Goal: Information Seeking & Learning: Compare options

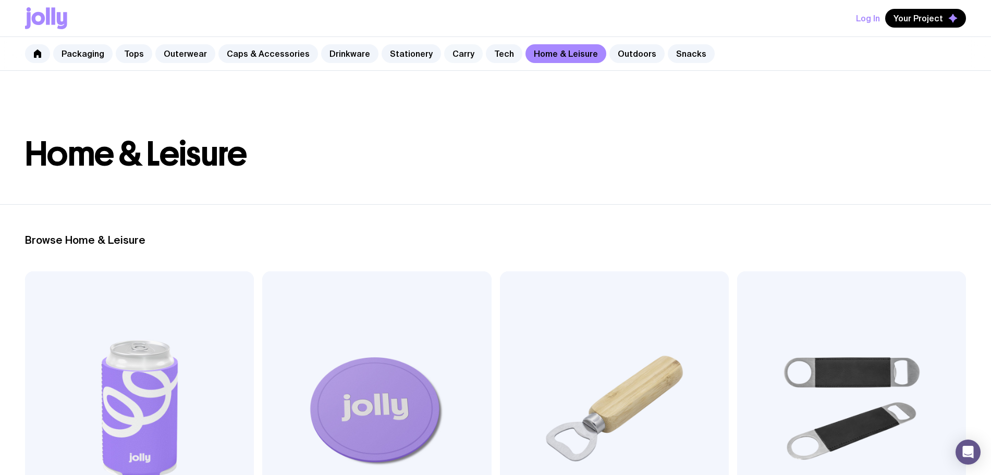
click at [447, 57] on link "Carry" at bounding box center [463, 53] width 39 height 19
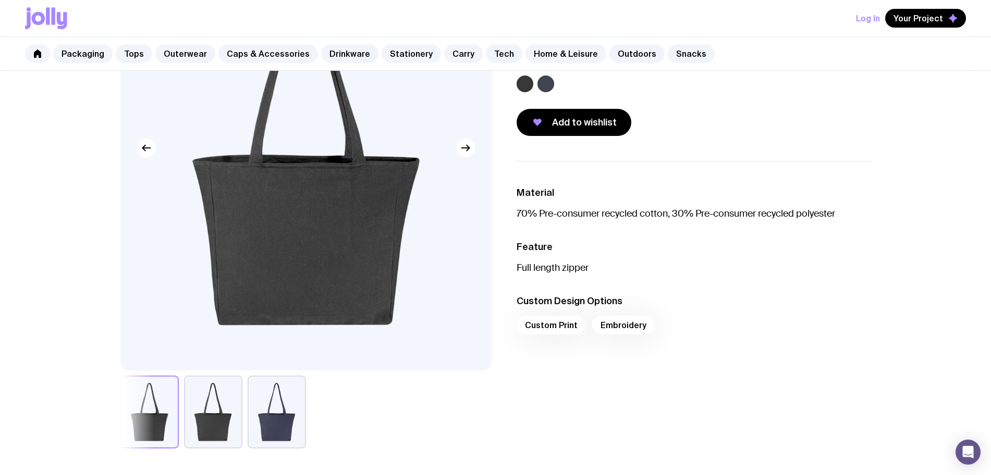
scroll to position [130, 0]
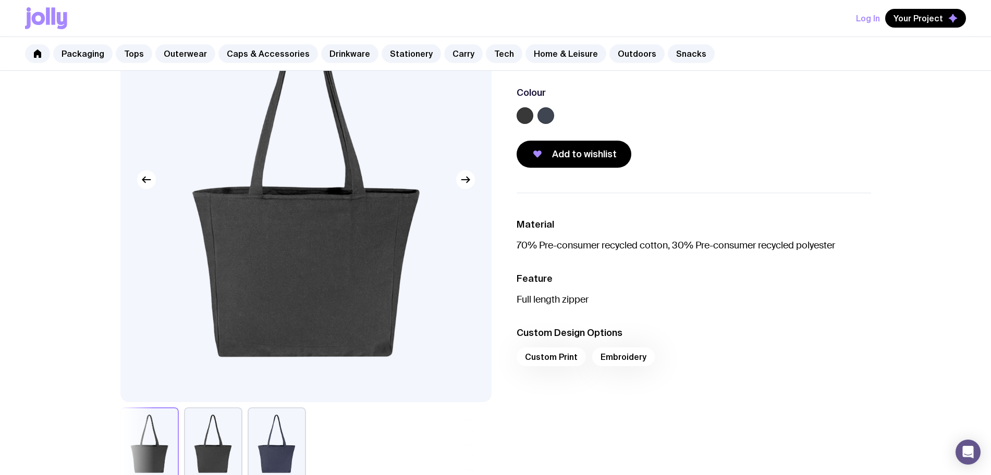
click at [525, 115] on label at bounding box center [524, 115] width 17 height 17
click at [0, 0] on input "radio" at bounding box center [0, 0] width 0 height 0
click at [396, 59] on link "Stationery" at bounding box center [410, 53] width 59 height 19
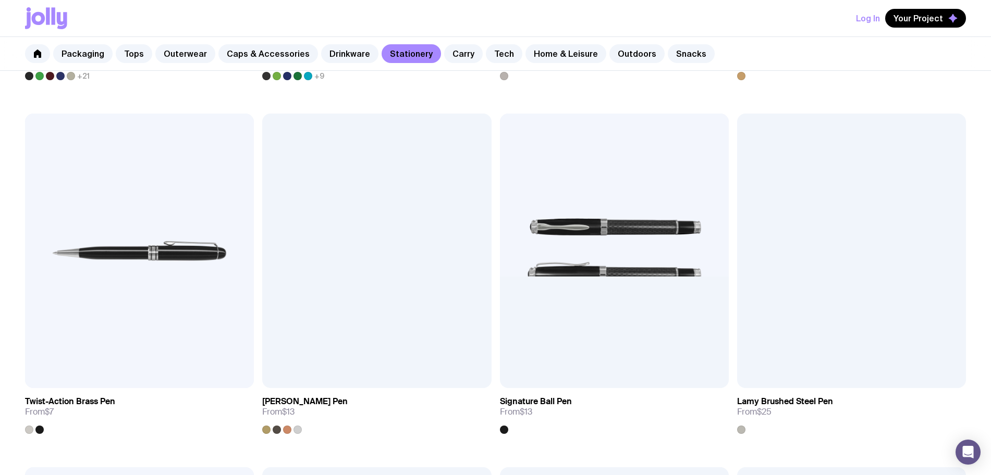
scroll to position [456, 0]
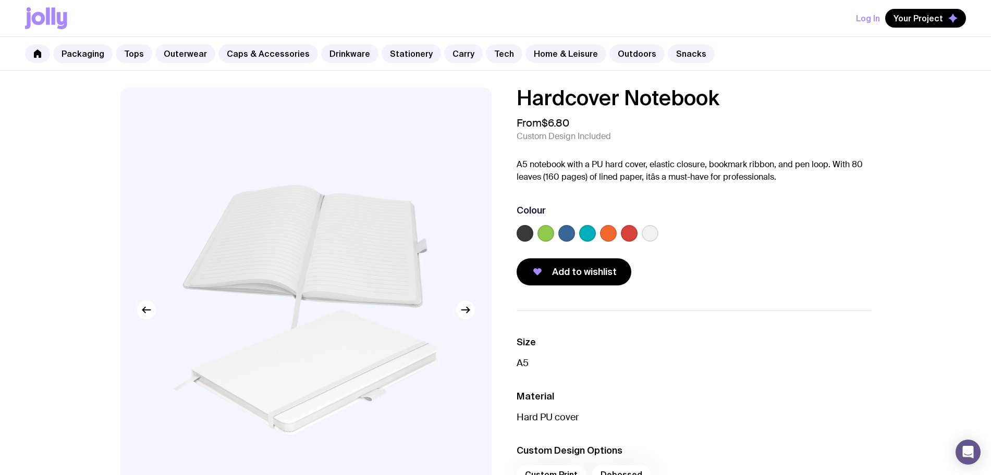
click at [522, 230] on label at bounding box center [524, 233] width 17 height 17
click at [0, 0] on input "radio" at bounding box center [0, 0] width 0 height 0
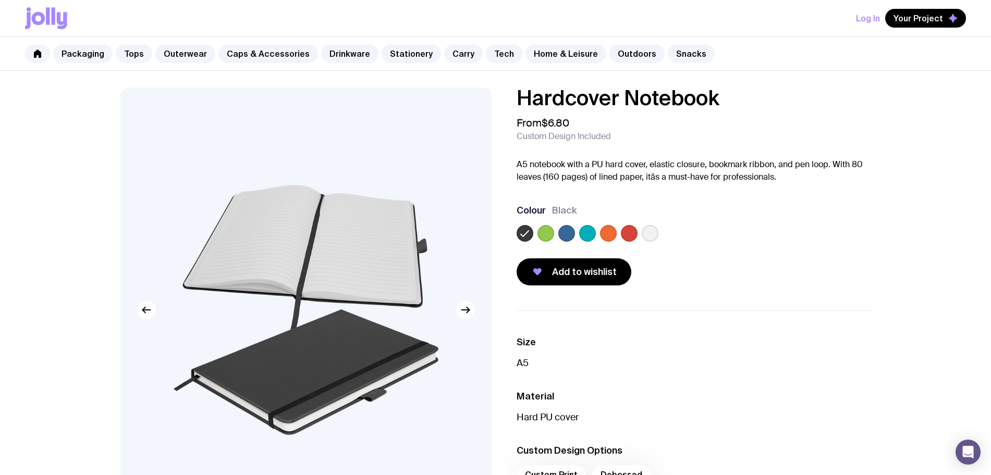
click at [362, 15] on div "Log In Your Project" at bounding box center [495, 18] width 941 height 36
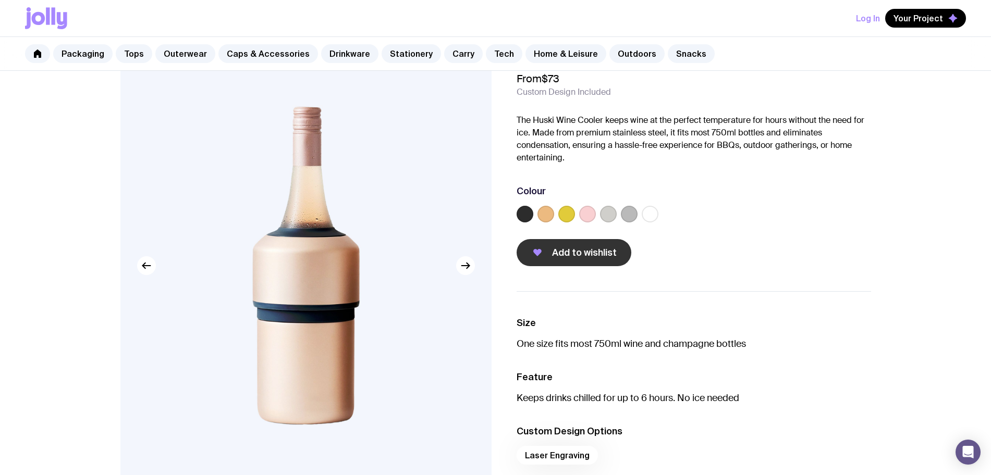
scroll to position [65, 0]
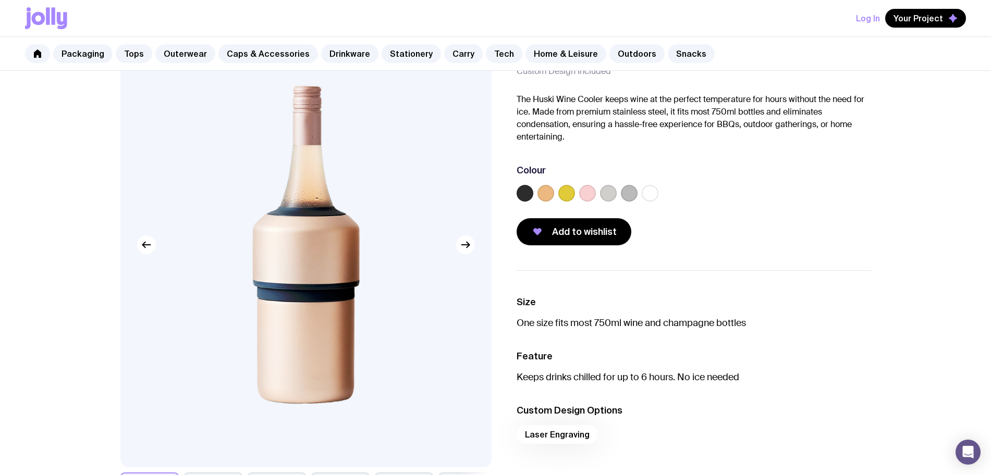
click at [528, 200] on label at bounding box center [524, 193] width 17 height 17
click at [0, 0] on input "radio" at bounding box center [0, 0] width 0 height 0
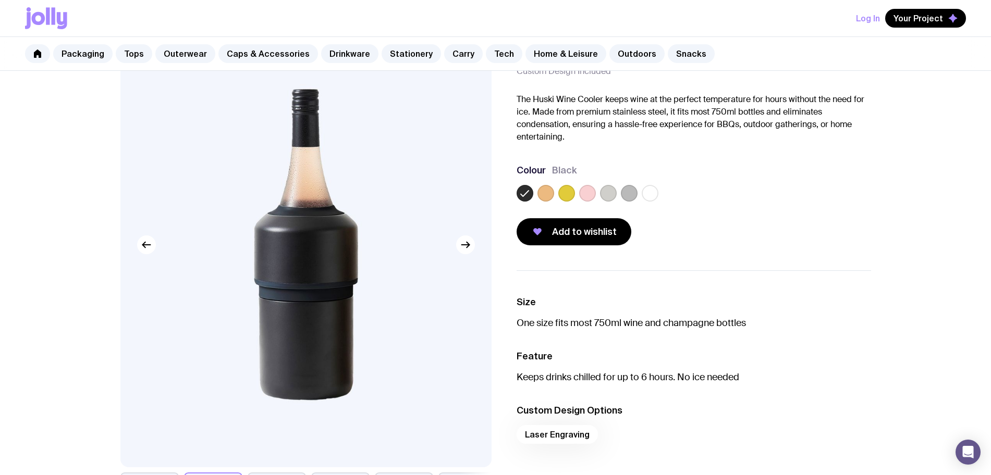
click at [656, 192] on label at bounding box center [650, 193] width 17 height 17
click at [0, 0] on input "radio" at bounding box center [0, 0] width 0 height 0
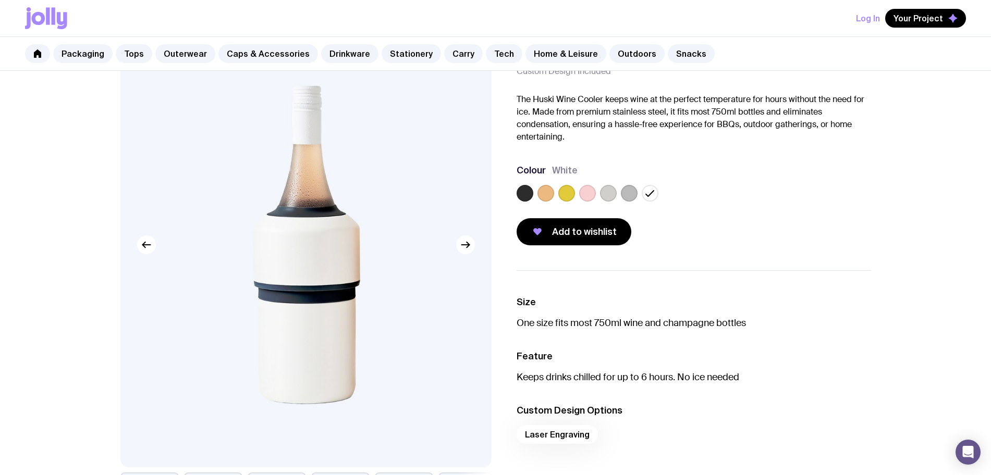
click at [611, 195] on label at bounding box center [608, 193] width 17 height 17
click at [0, 0] on input "radio" at bounding box center [0, 0] width 0 height 0
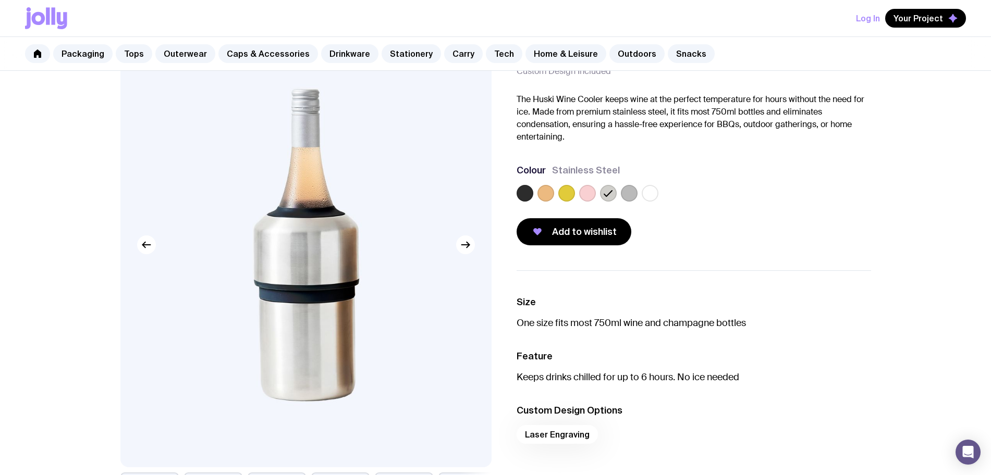
click at [630, 193] on label at bounding box center [629, 193] width 17 height 17
click at [0, 0] on input "radio" at bounding box center [0, 0] width 0 height 0
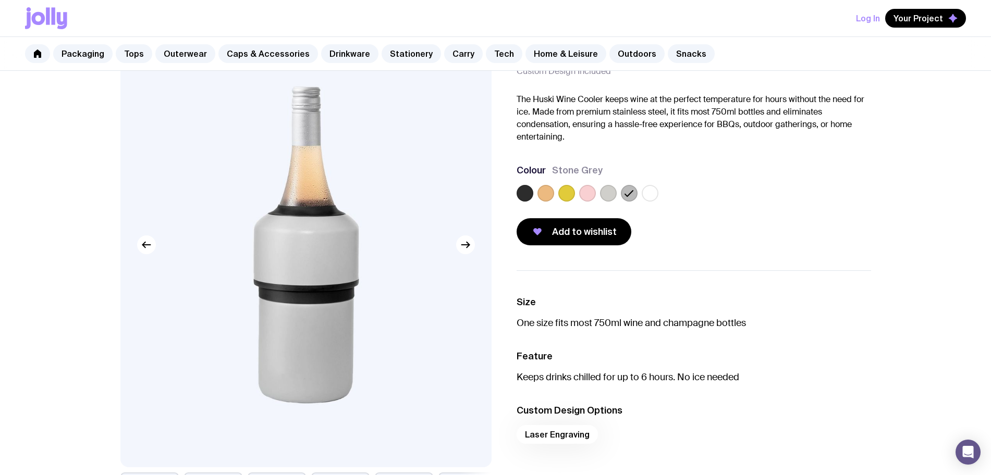
click at [612, 190] on label at bounding box center [608, 193] width 17 height 17
click at [0, 0] on input "radio" at bounding box center [0, 0] width 0 height 0
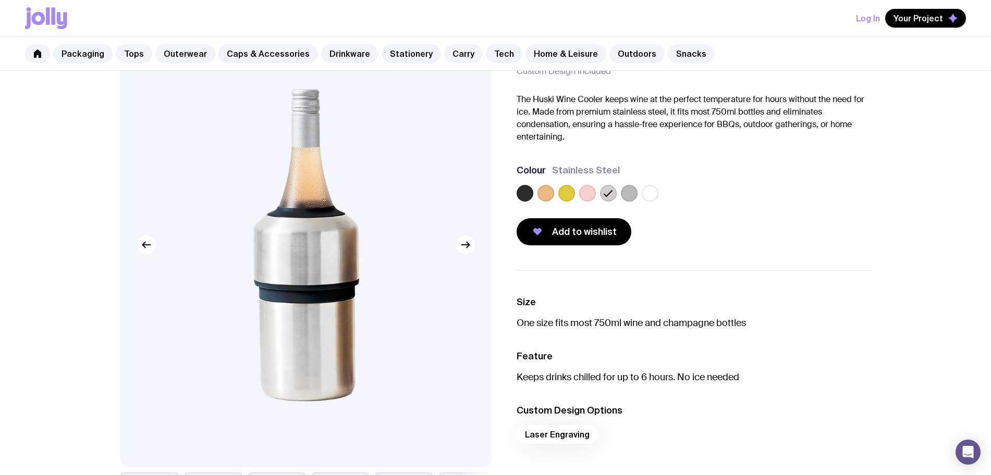
click at [547, 195] on label at bounding box center [545, 193] width 17 height 17
click at [0, 0] on input "radio" at bounding box center [0, 0] width 0 height 0
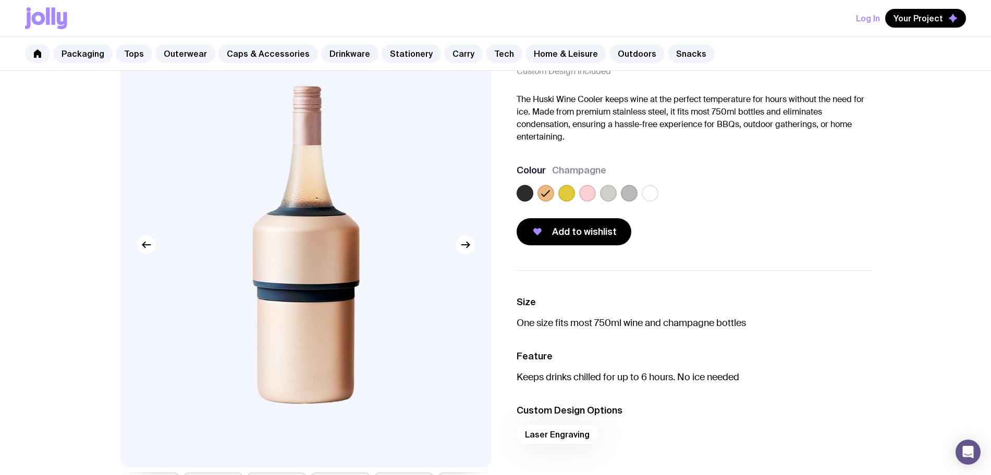
click at [569, 192] on label at bounding box center [566, 193] width 17 height 17
click at [0, 0] on input "radio" at bounding box center [0, 0] width 0 height 0
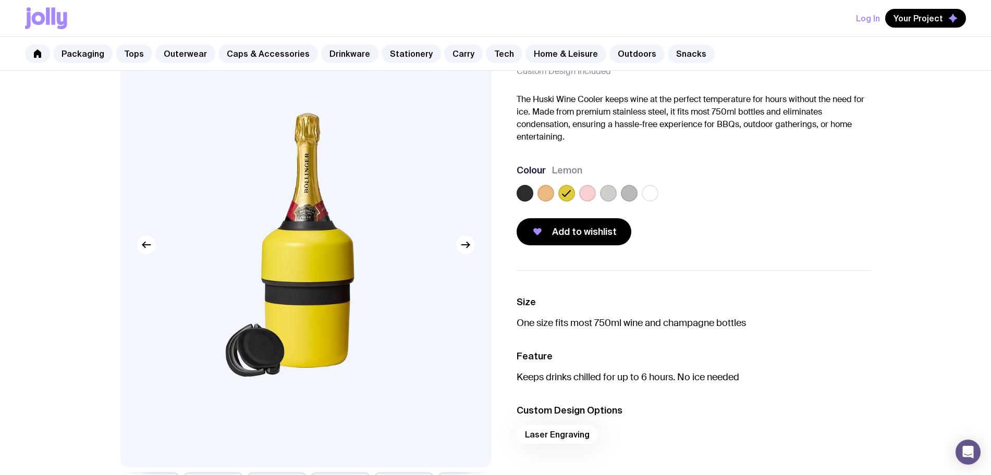
click at [544, 192] on label at bounding box center [545, 193] width 17 height 17
click at [0, 0] on input "radio" at bounding box center [0, 0] width 0 height 0
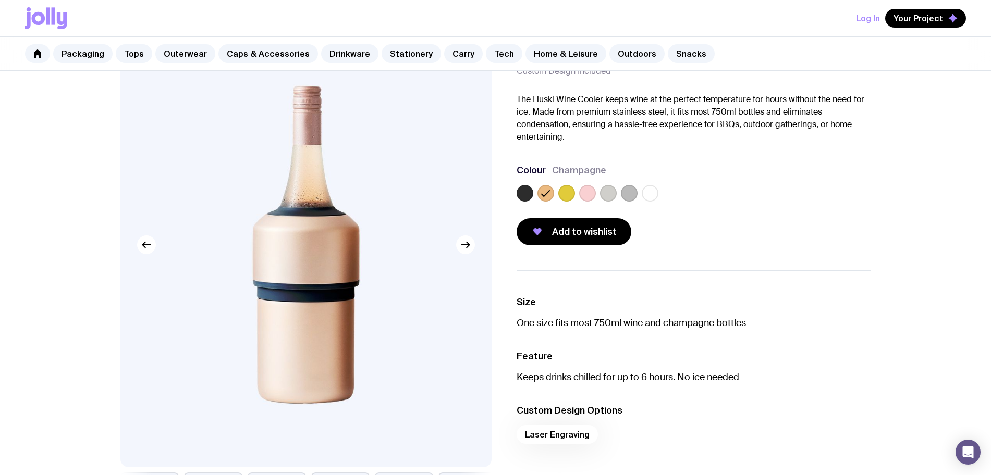
click at [584, 193] on label at bounding box center [587, 193] width 17 height 17
click at [0, 0] on input "radio" at bounding box center [0, 0] width 0 height 0
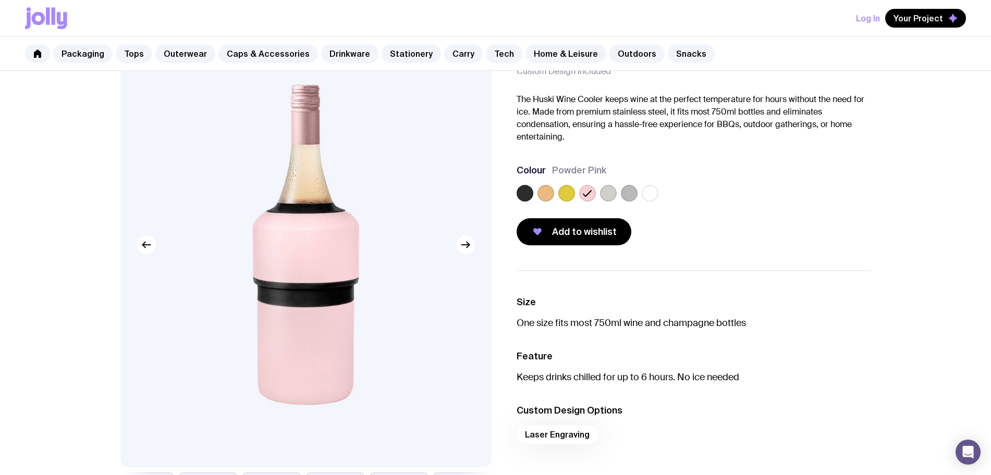
click at [604, 193] on label at bounding box center [608, 193] width 17 height 17
click at [0, 0] on input "radio" at bounding box center [0, 0] width 0 height 0
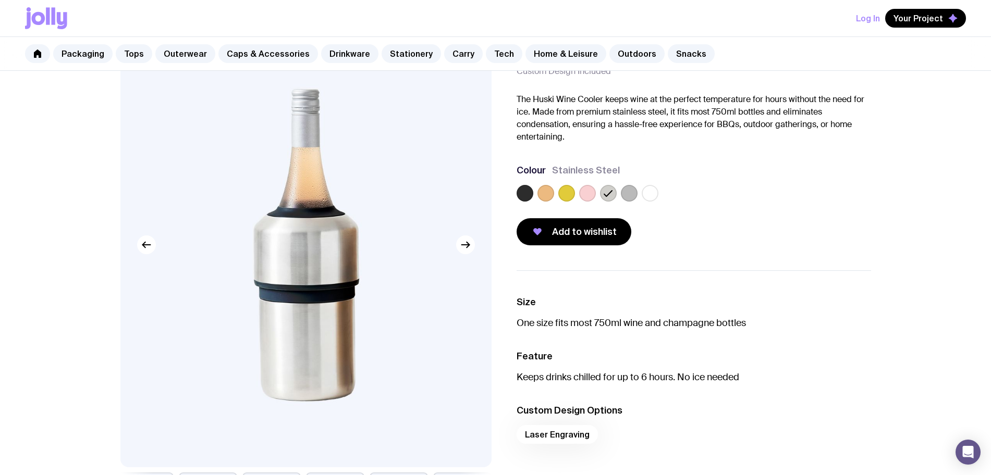
click at [626, 195] on label at bounding box center [629, 193] width 17 height 17
click at [0, 0] on input "radio" at bounding box center [0, 0] width 0 height 0
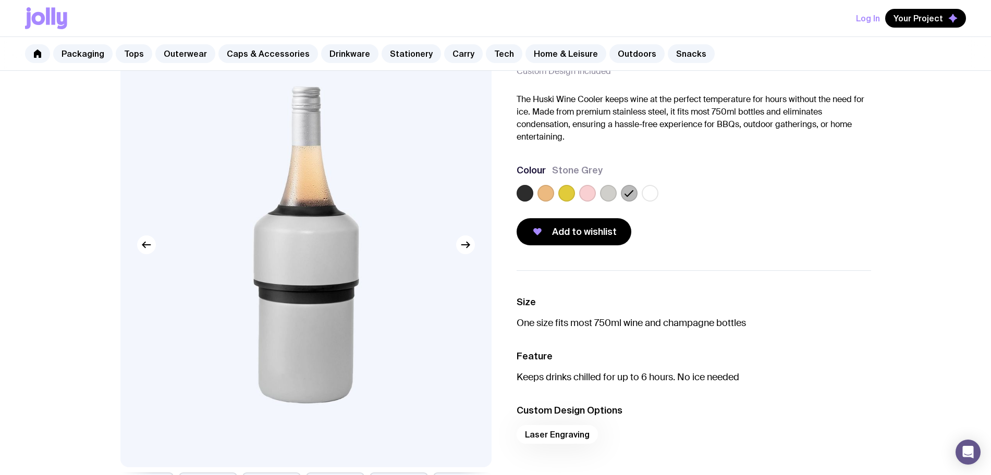
click at [657, 196] on label at bounding box center [650, 193] width 17 height 17
click at [0, 0] on input "radio" at bounding box center [0, 0] width 0 height 0
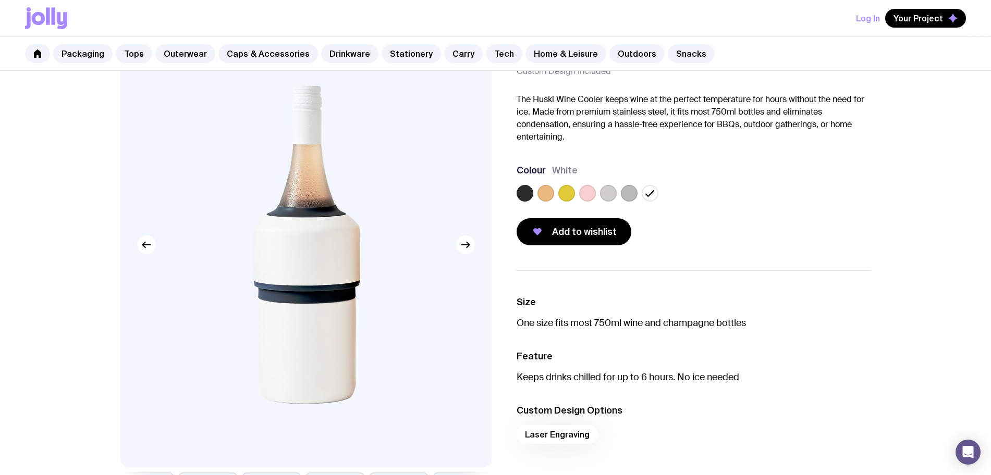
click at [554, 194] on div at bounding box center [693, 195] width 354 height 21
click at [548, 194] on label at bounding box center [545, 193] width 17 height 17
click at [0, 0] on input "radio" at bounding box center [0, 0] width 0 height 0
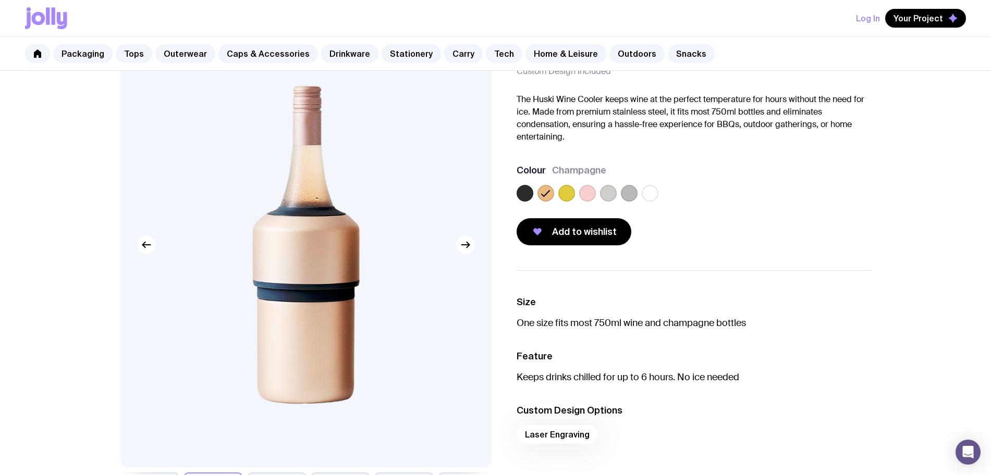
drag, startPoint x: 328, startPoint y: 238, endPoint x: 611, endPoint y: 195, distance: 285.8
click at [611, 195] on label at bounding box center [608, 193] width 17 height 17
click at [0, 0] on input "radio" at bounding box center [0, 0] width 0 height 0
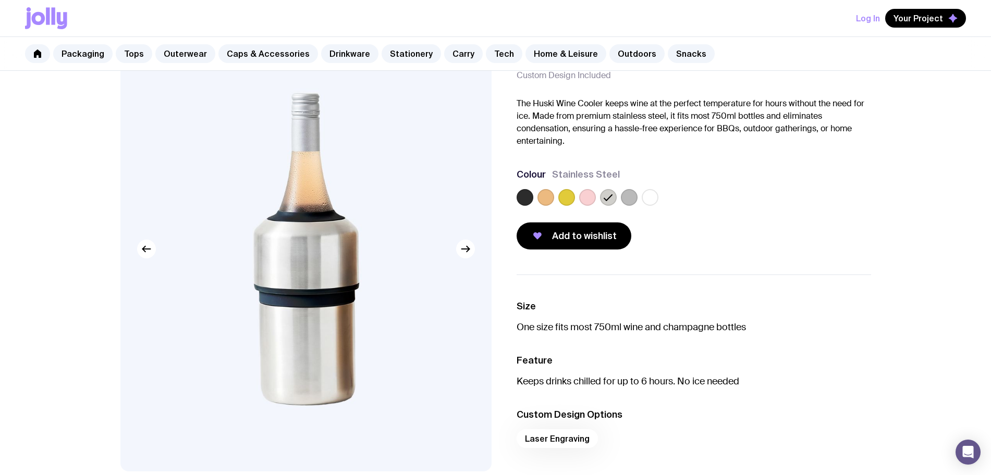
scroll to position [0, 0]
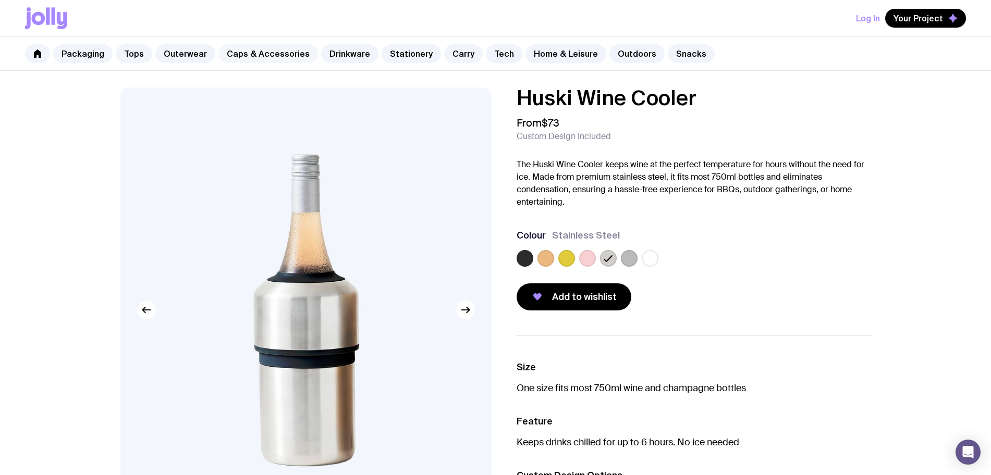
click at [281, 62] on link "Caps & Accessories" at bounding box center [268, 53] width 100 height 19
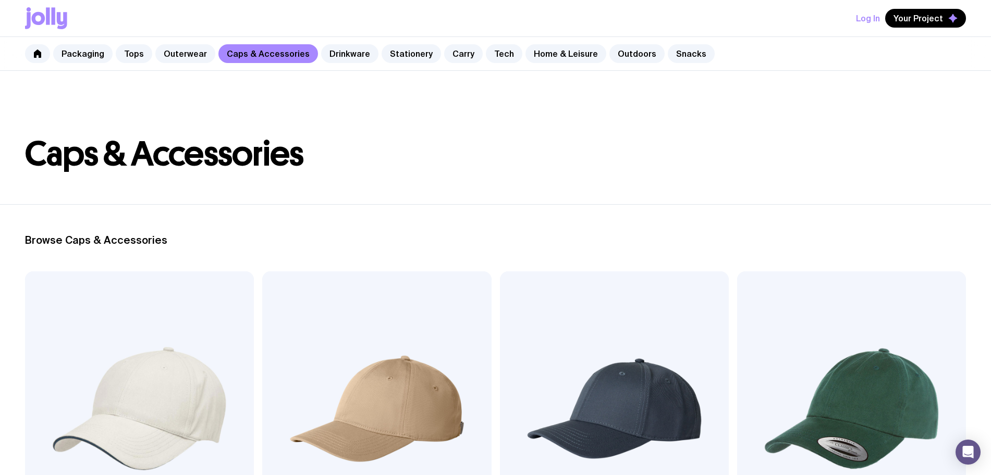
click at [78, 64] on div "Packaging Tops Outerwear Caps & Accessories Drinkware Stationery Carry Tech Hom…" at bounding box center [495, 54] width 991 height 34
click at [98, 52] on link "Packaging" at bounding box center [82, 53] width 59 height 19
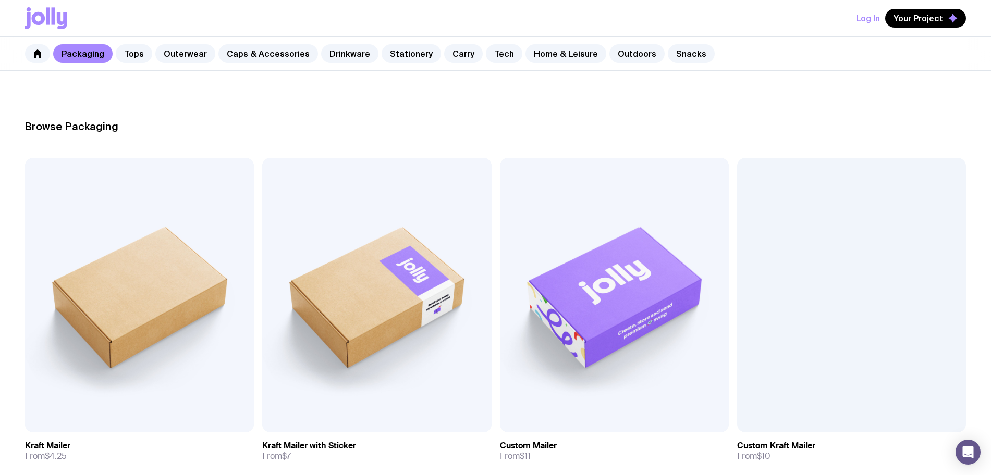
scroll to position [326, 0]
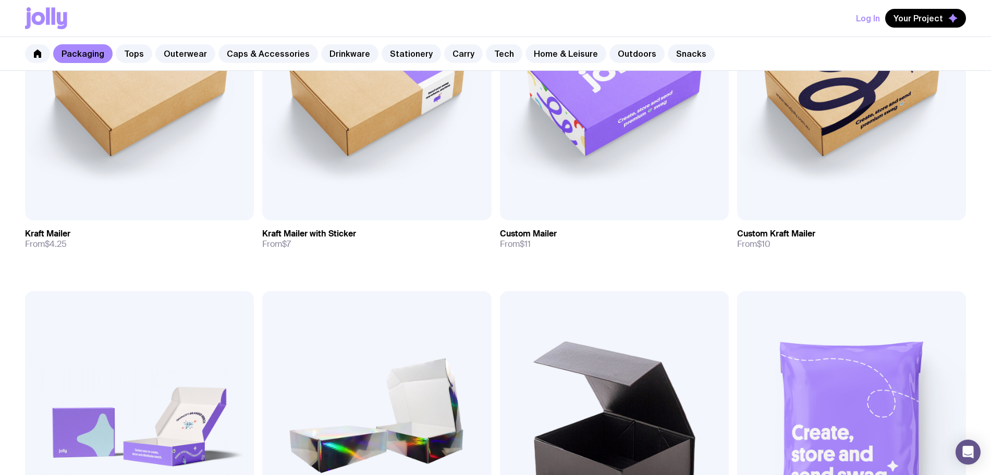
click at [500, 291] on img at bounding box center [614, 428] width 229 height 275
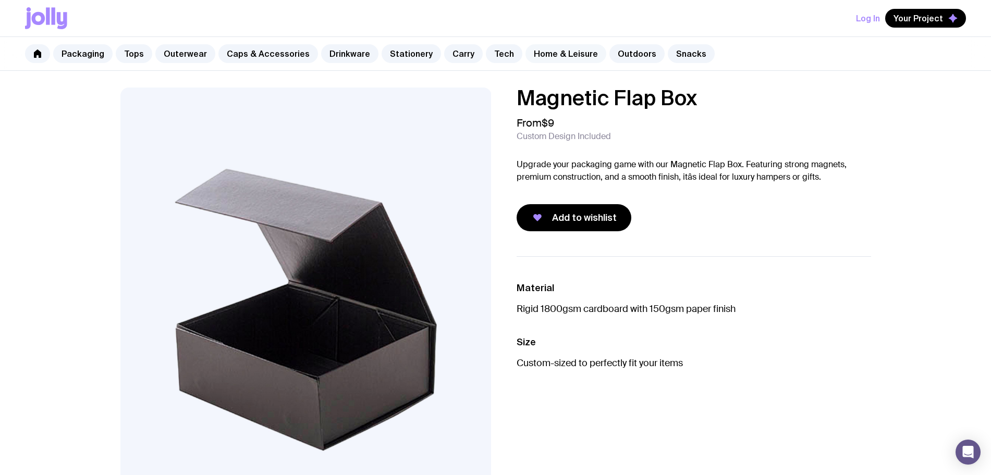
click at [535, 57] on link "Home & Leisure" at bounding box center [565, 53] width 81 height 19
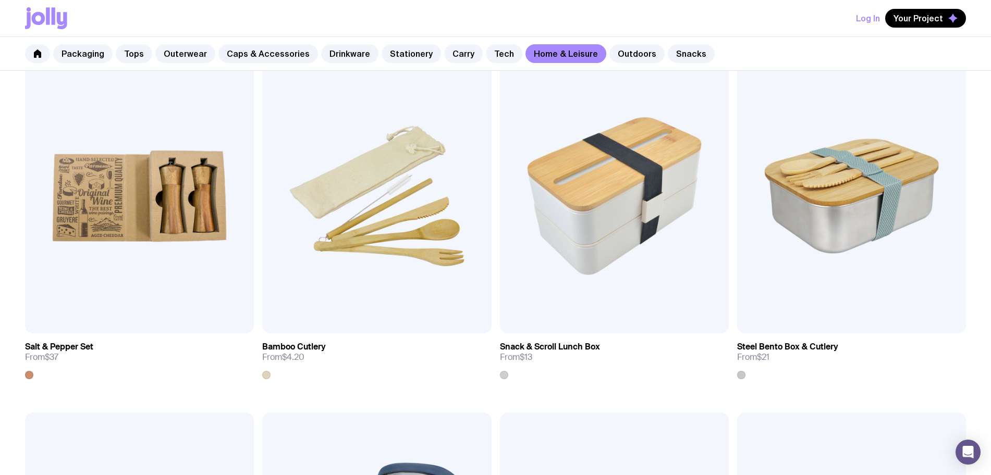
scroll to position [1303, 0]
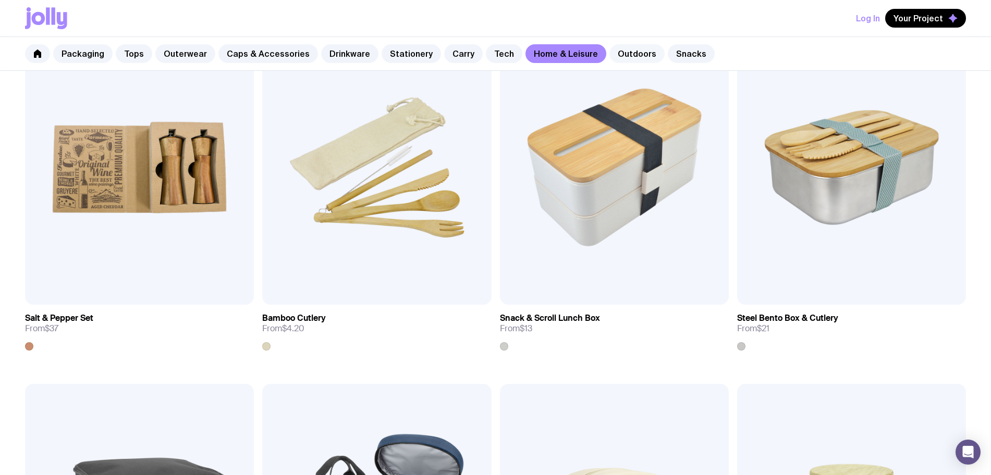
click at [609, 55] on link "Outdoors" at bounding box center [636, 53] width 55 height 19
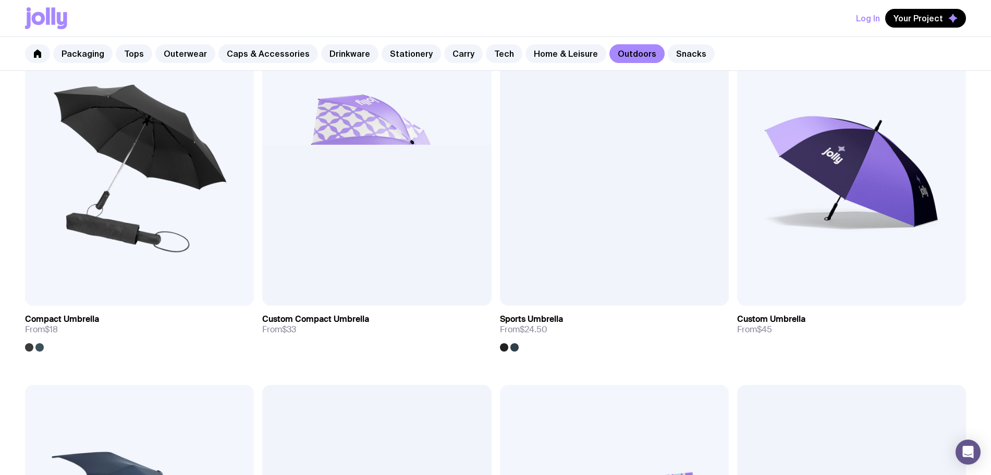
scroll to position [456, 0]
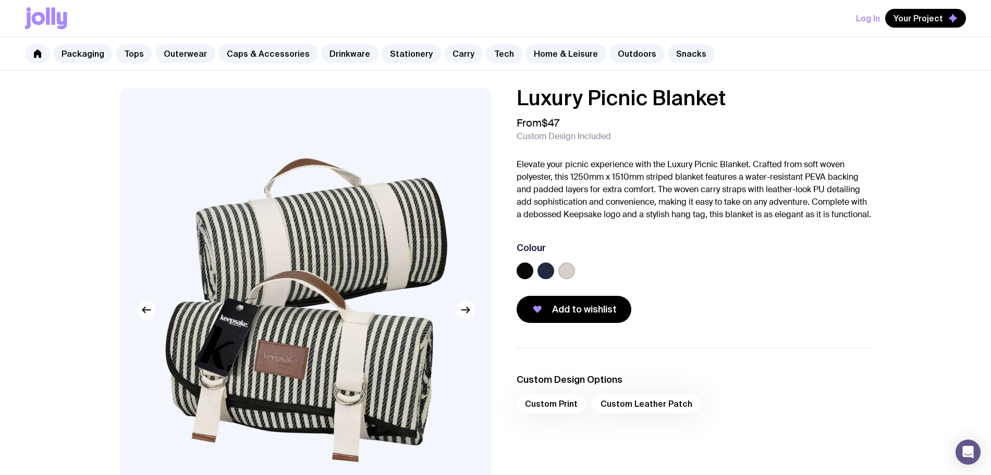
click at [519, 279] on label at bounding box center [524, 271] width 17 height 17
click at [0, 0] on input "radio" at bounding box center [0, 0] width 0 height 0
click at [527, 274] on icon at bounding box center [525, 271] width 8 height 6
click at [0, 0] on input "radio" at bounding box center [0, 0] width 0 height 0
click at [550, 279] on label at bounding box center [545, 271] width 17 height 17
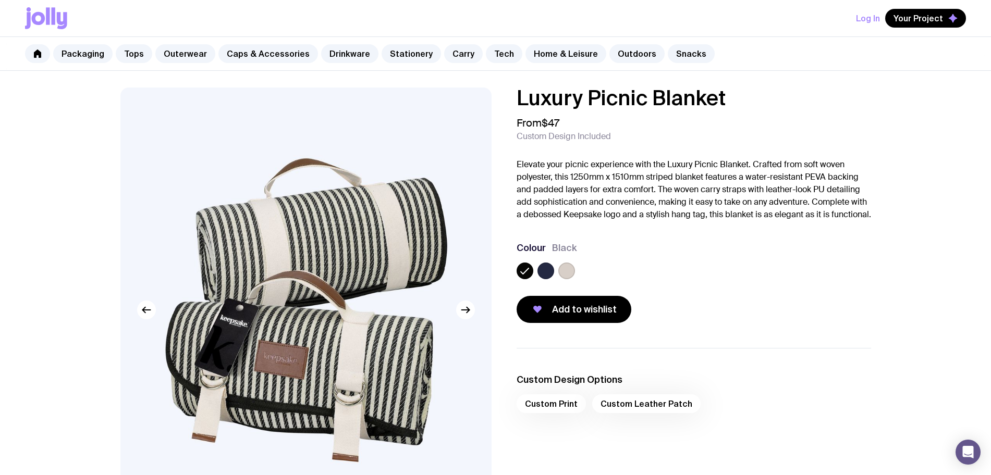
click at [0, 0] on input "radio" at bounding box center [0, 0] width 0 height 0
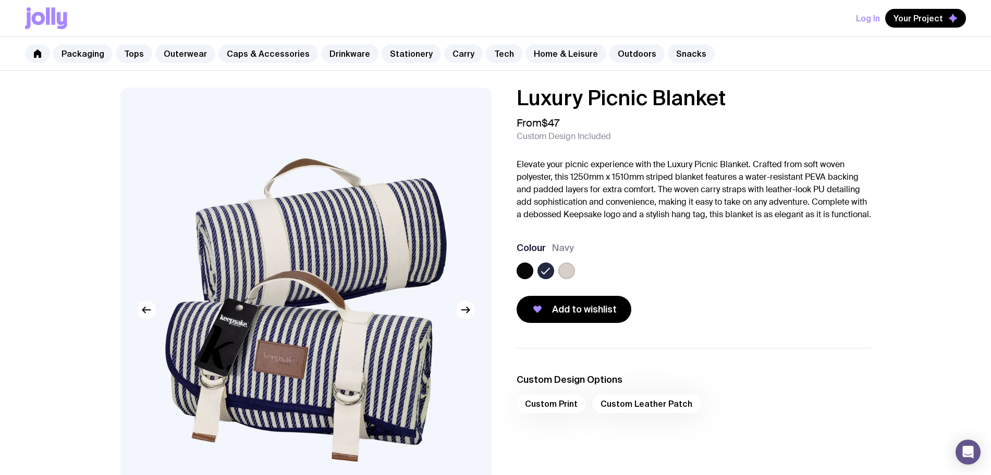
click at [524, 279] on label at bounding box center [524, 271] width 17 height 17
click at [0, 0] on input "radio" at bounding box center [0, 0] width 0 height 0
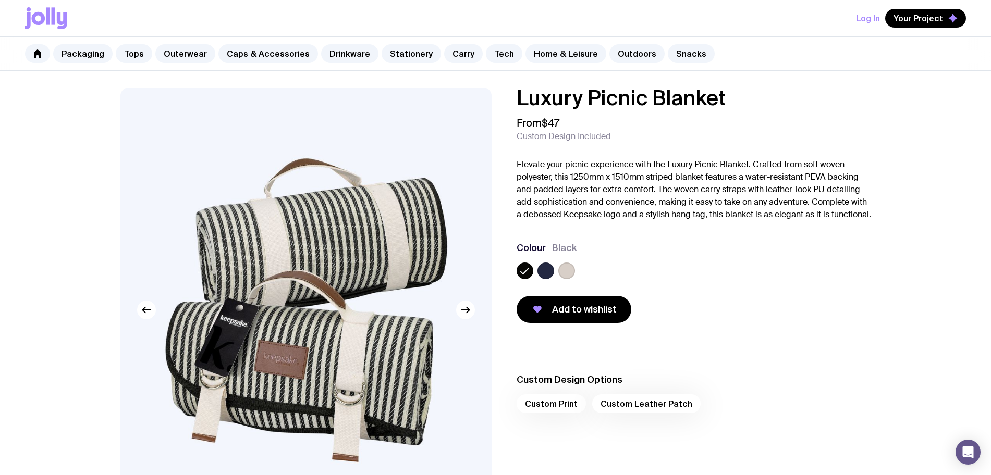
click at [566, 279] on label at bounding box center [566, 271] width 17 height 17
click at [0, 0] on input "radio" at bounding box center [0, 0] width 0 height 0
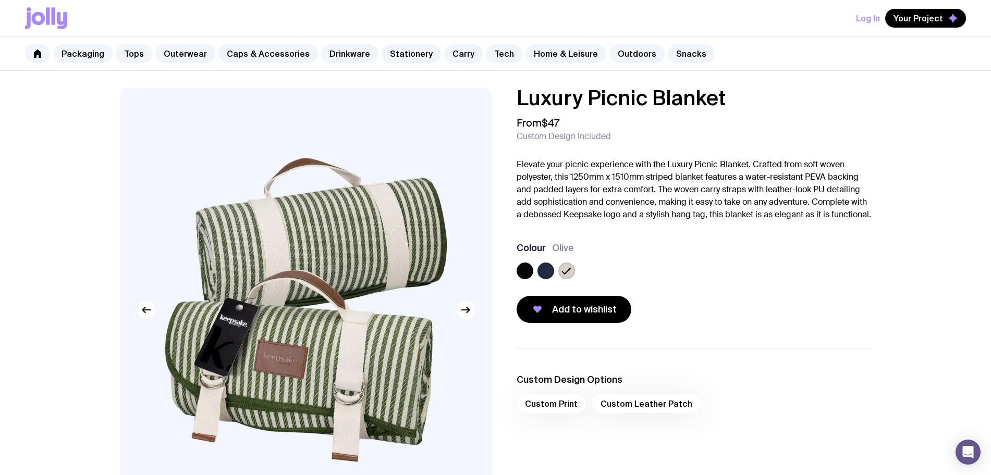
click at [522, 279] on label at bounding box center [524, 271] width 17 height 17
click at [0, 0] on input "radio" at bounding box center [0, 0] width 0 height 0
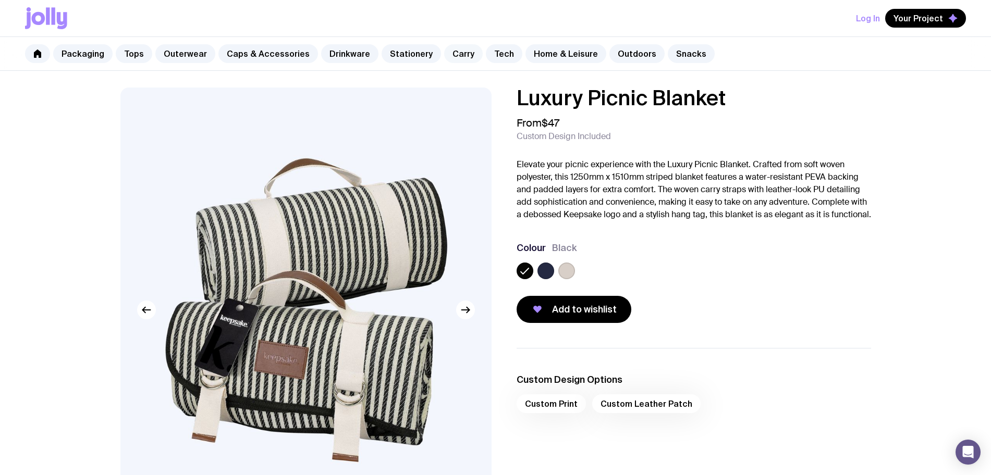
click at [460, 57] on link "Carry" at bounding box center [463, 53] width 39 height 19
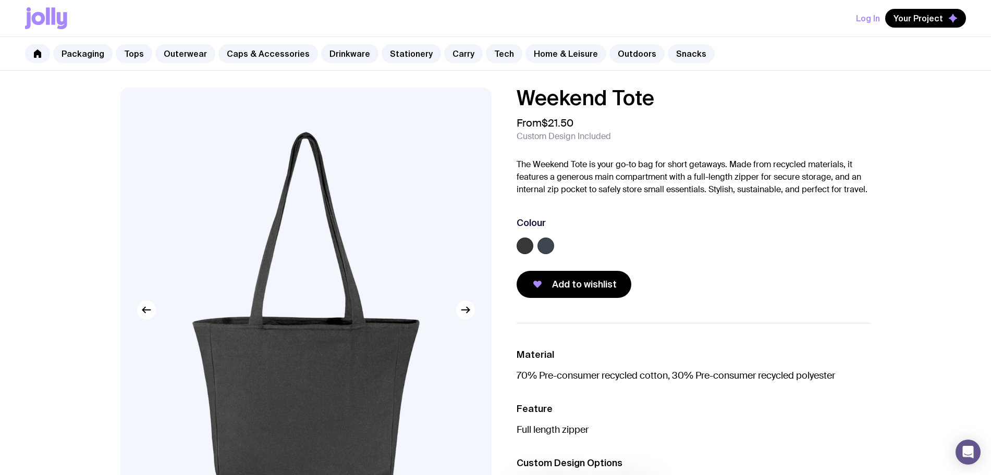
click at [524, 246] on label at bounding box center [524, 246] width 17 height 17
click at [0, 0] on input "radio" at bounding box center [0, 0] width 0 height 0
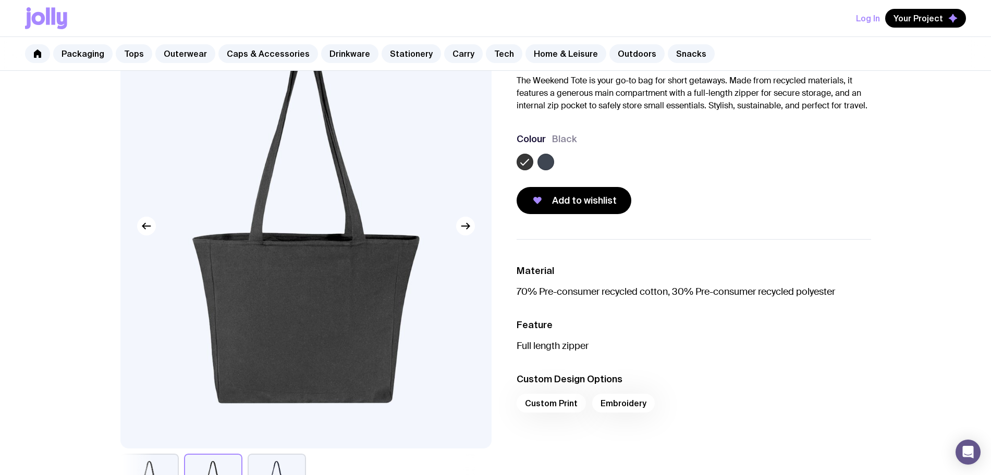
scroll to position [130, 0]
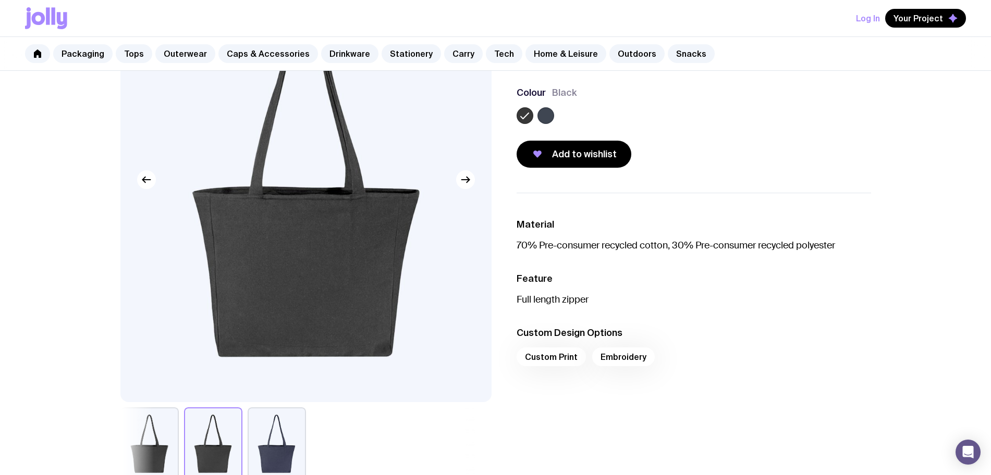
click at [337, 56] on link "Drinkware" at bounding box center [349, 53] width 57 height 19
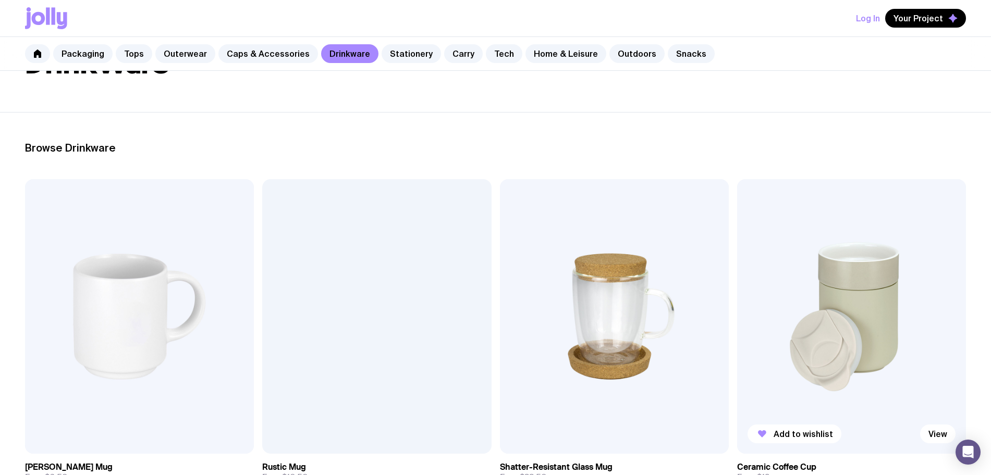
scroll to position [195, 0]
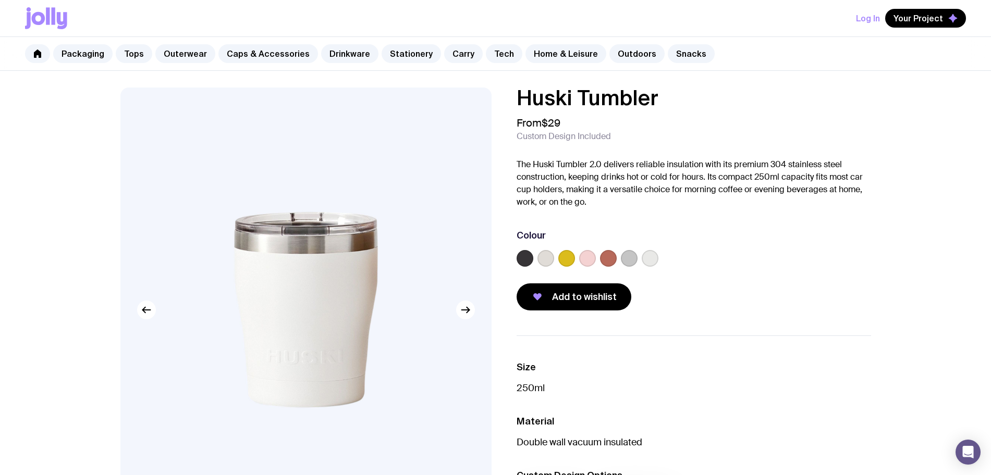
click at [523, 254] on label at bounding box center [524, 258] width 17 height 17
click at [0, 0] on input "radio" at bounding box center [0, 0] width 0 height 0
